Goal: Information Seeking & Learning: Understand process/instructions

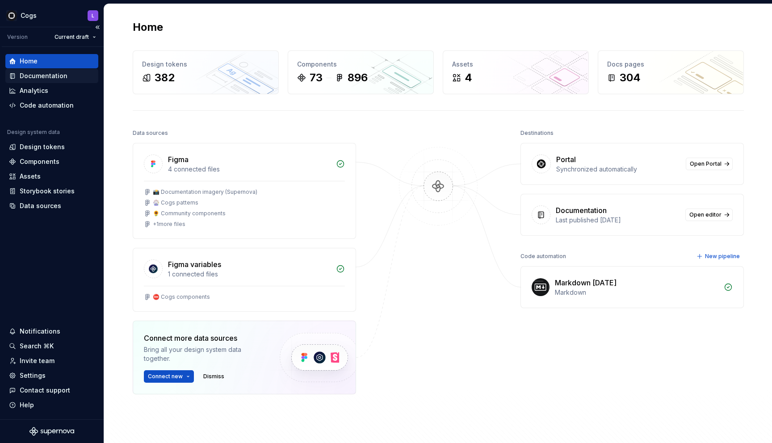
click at [49, 79] on div "Documentation" at bounding box center [44, 76] width 48 height 9
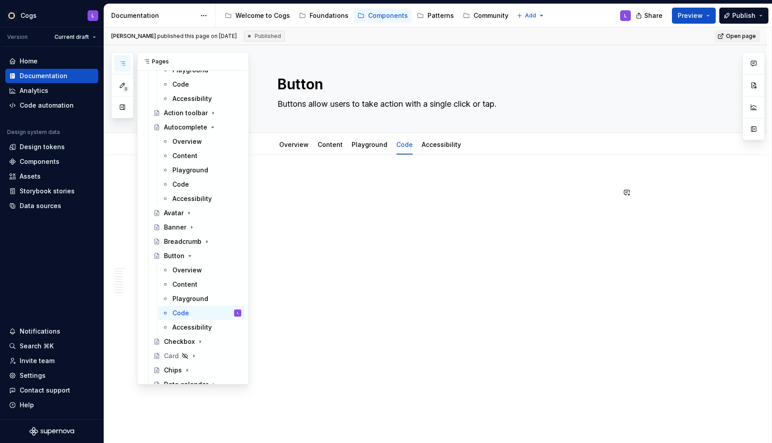
scroll to position [277, 0]
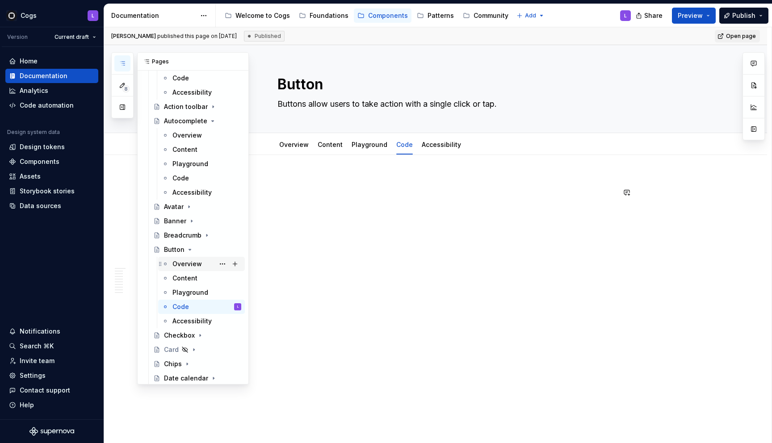
click at [189, 262] on div "Overview" at bounding box center [188, 264] width 30 height 9
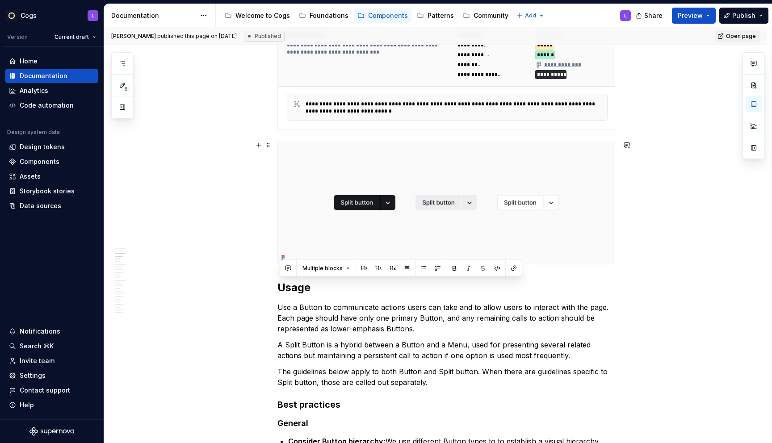
scroll to position [552, 0]
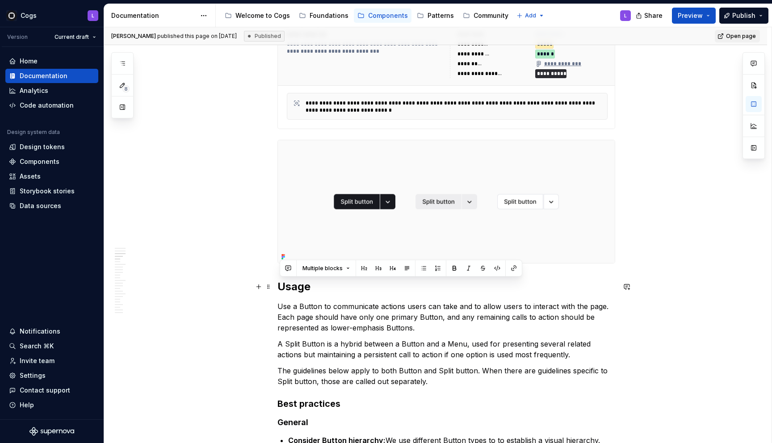
drag, startPoint x: 435, startPoint y: 153, endPoint x: 279, endPoint y: 293, distance: 209.3
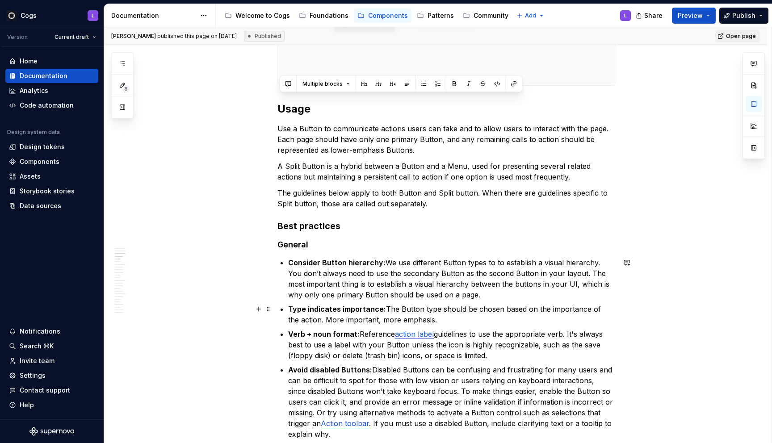
scroll to position [755, 0]
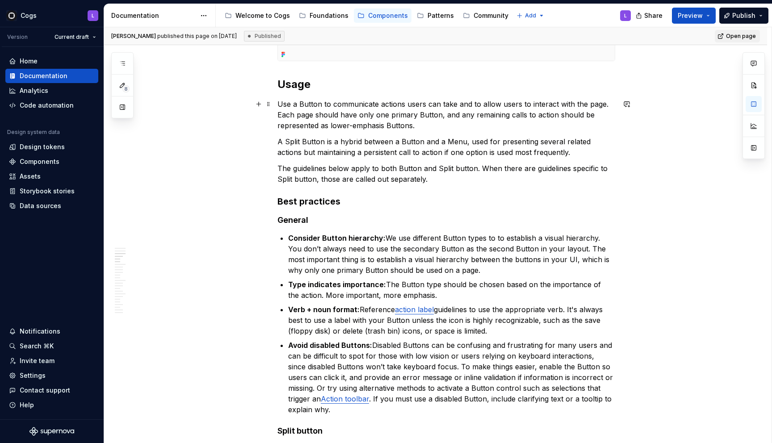
click at [342, 102] on p "Use a Button to communicate actions users can take and to allow users to intera…" at bounding box center [447, 115] width 338 height 32
drag, startPoint x: 422, startPoint y: 131, endPoint x: 275, endPoint y: 90, distance: 152.0
copy div "Usage Use a Button to communicate actions users can take and to allow users to …"
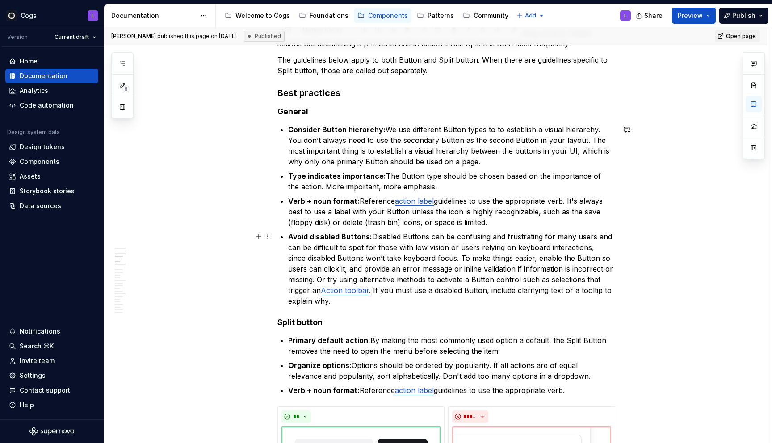
scroll to position [866, 0]
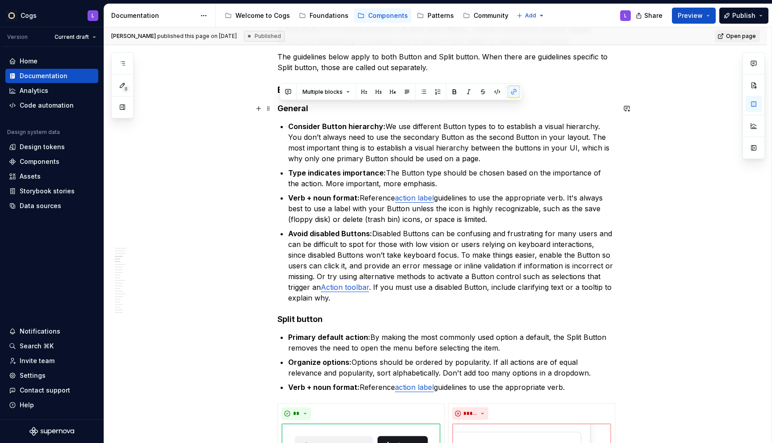
drag, startPoint x: 341, startPoint y: 300, endPoint x: 280, endPoint y: 112, distance: 198.3
copy div "Loremip Dolorsit Ametco adipiscin: El sed doeiusmod Tempor incid ut la etdolore…"
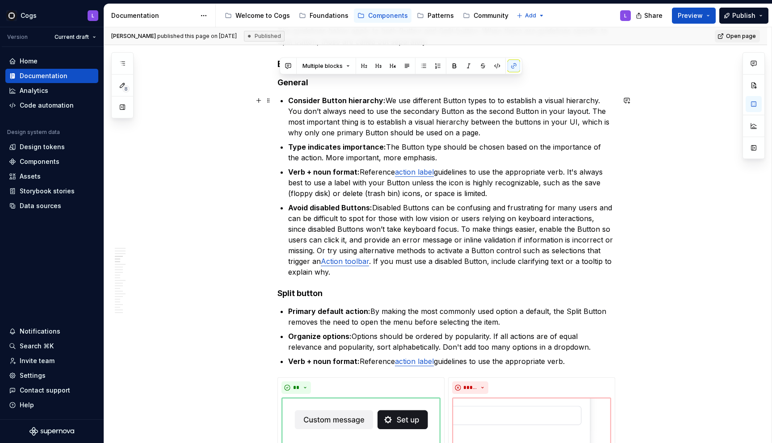
scroll to position [894, 0]
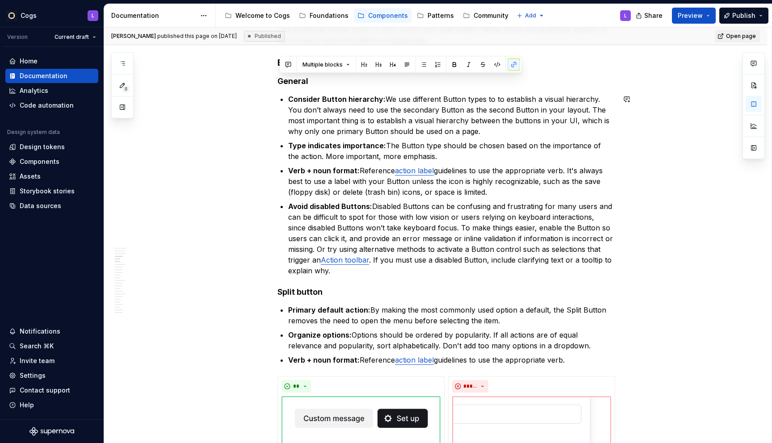
type textarea "*"
